Goal: Find specific page/section: Find specific page/section

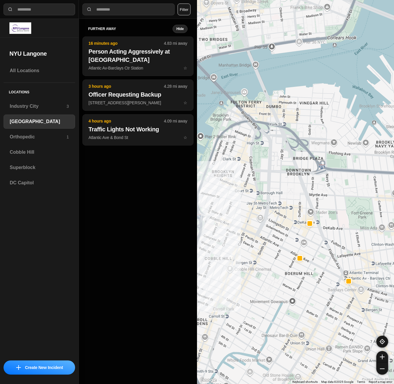
select select "*"
click at [22, 170] on h3 "Superblock" at bounding box center [39, 167] width 59 height 7
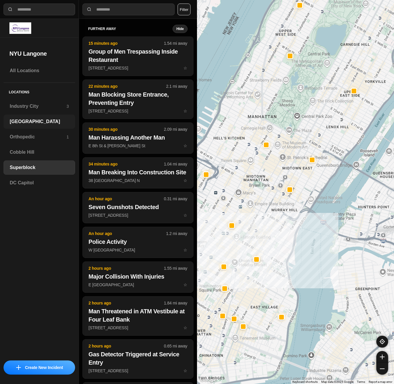
click at [36, 126] on div "[GEOGRAPHIC_DATA]" at bounding box center [40, 121] width 72 height 14
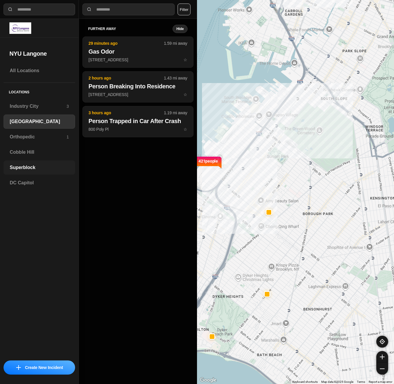
click at [32, 163] on div "Superblock" at bounding box center [40, 167] width 72 height 14
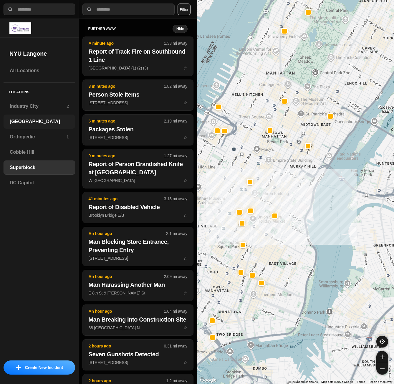
click at [37, 118] on h3 "[GEOGRAPHIC_DATA]" at bounding box center [39, 121] width 59 height 7
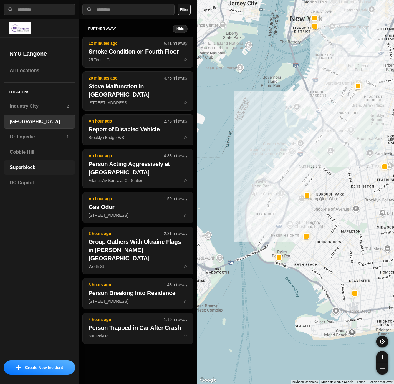
click at [9, 166] on div "Superblock" at bounding box center [40, 167] width 72 height 14
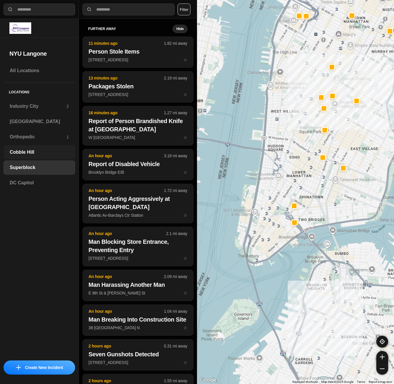
click at [45, 148] on div "Cobble Hill" at bounding box center [40, 152] width 72 height 14
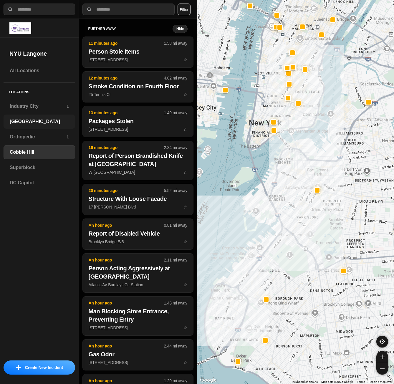
click at [35, 125] on div "[GEOGRAPHIC_DATA]" at bounding box center [40, 121] width 72 height 14
